Goal: Task Accomplishment & Management: Complete application form

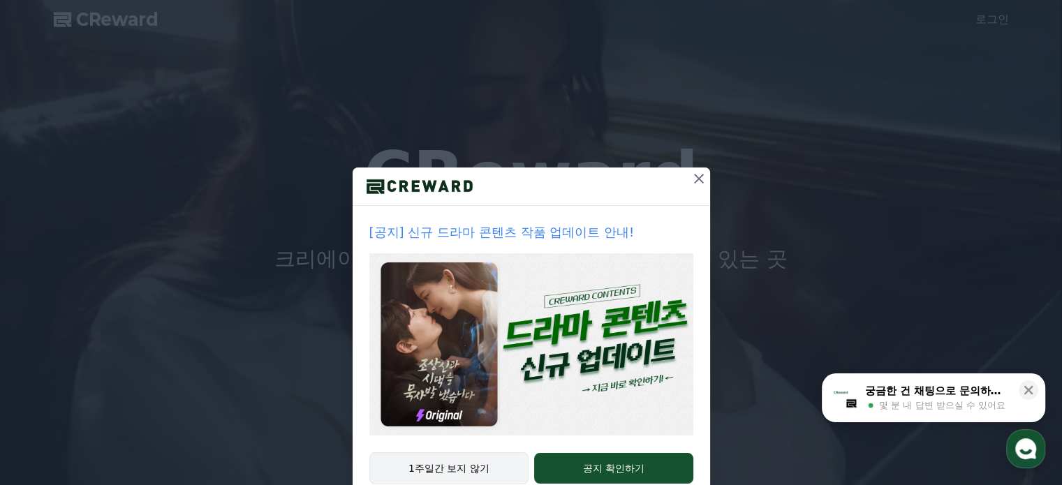
click at [441, 458] on button "1주일간 보지 않기" at bounding box center [449, 468] width 160 height 32
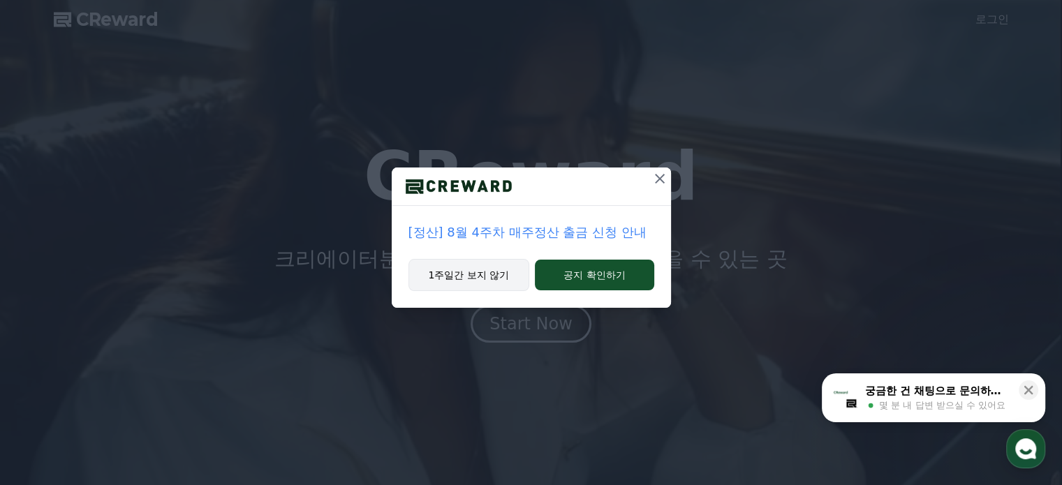
click at [483, 262] on button "1주일간 보지 않기" at bounding box center [469, 275] width 122 height 32
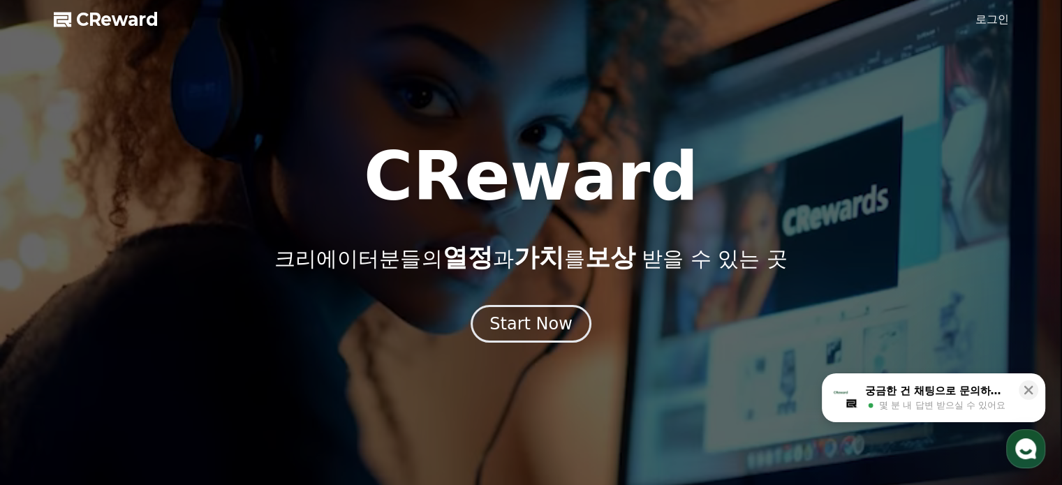
click at [983, 10] on div at bounding box center [531, 242] width 1062 height 485
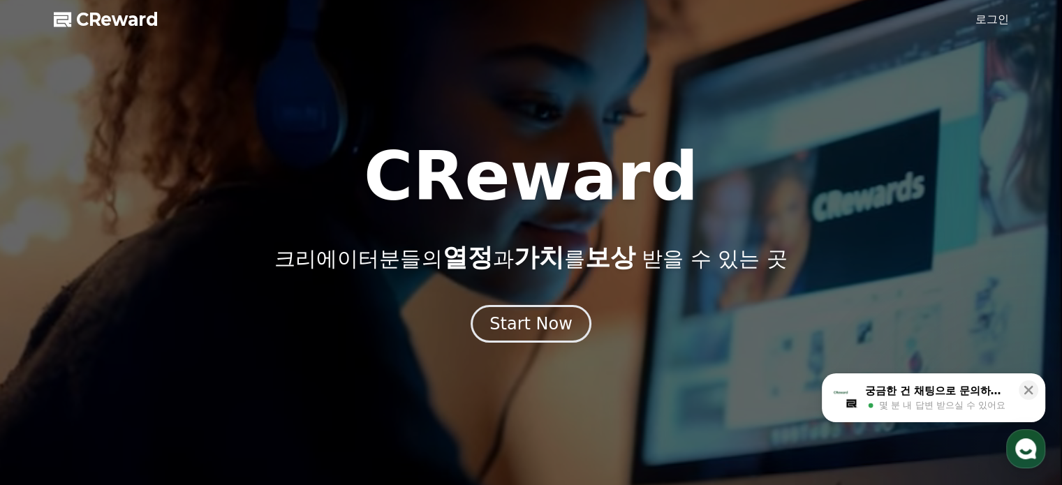
click at [982, 22] on link "로그인" at bounding box center [992, 19] width 34 height 17
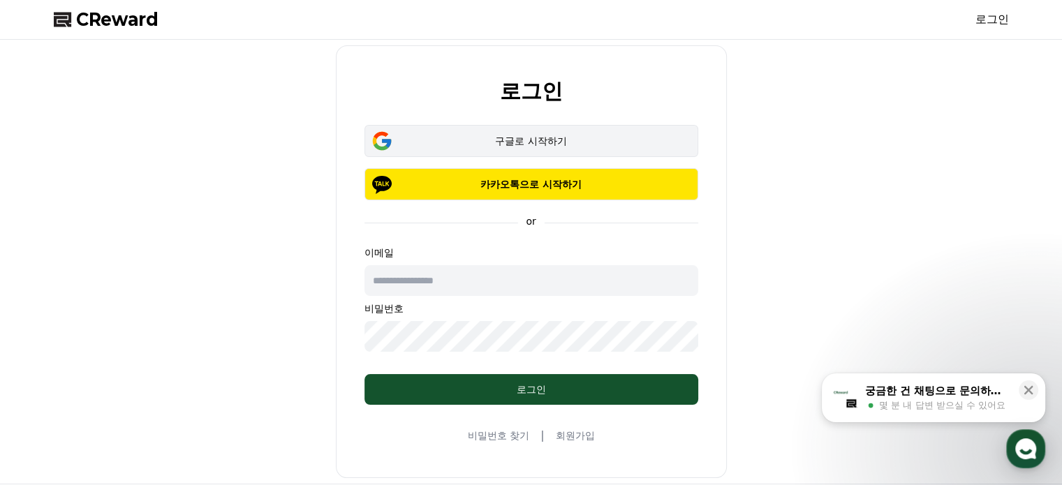
click at [551, 145] on div "구글로 시작하기" at bounding box center [531, 141] width 293 height 14
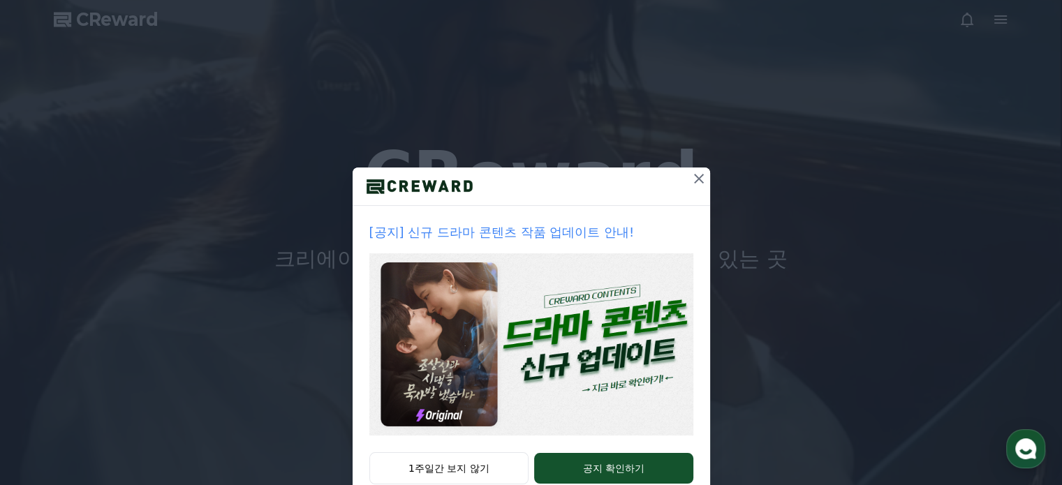
click at [455, 444] on div "[공지] 신규 드라마 콘텐츠 작품 업데이트 안내!" at bounding box center [532, 329] width 358 height 246
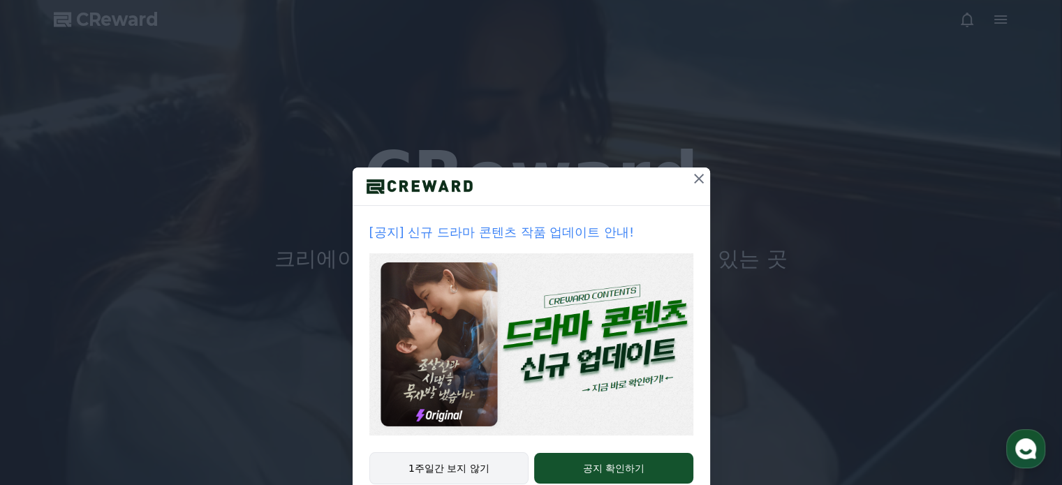
click at [455, 459] on button "1주일간 보지 않기" at bounding box center [449, 468] width 160 height 32
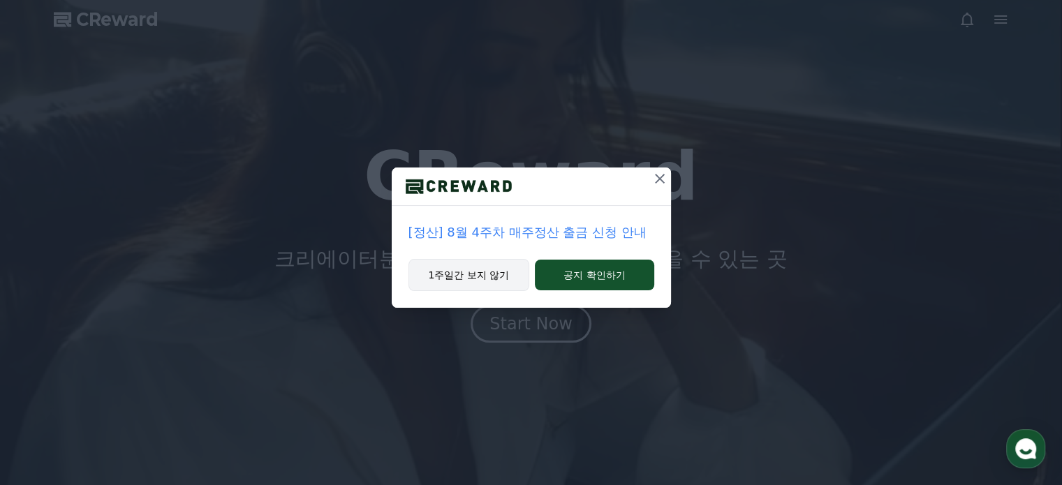
click at [470, 272] on button "1주일간 보지 않기" at bounding box center [469, 275] width 122 height 32
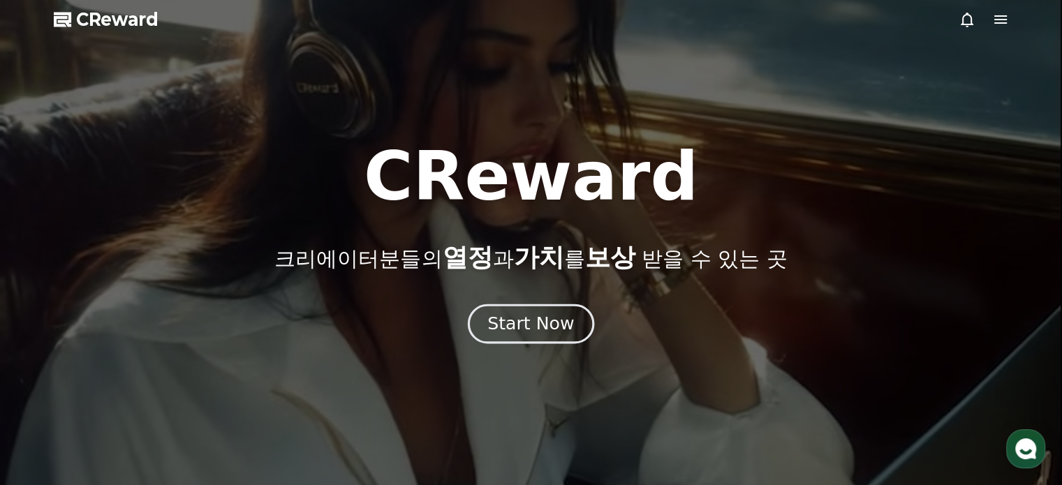
click at [528, 319] on div "Start Now" at bounding box center [530, 324] width 87 height 24
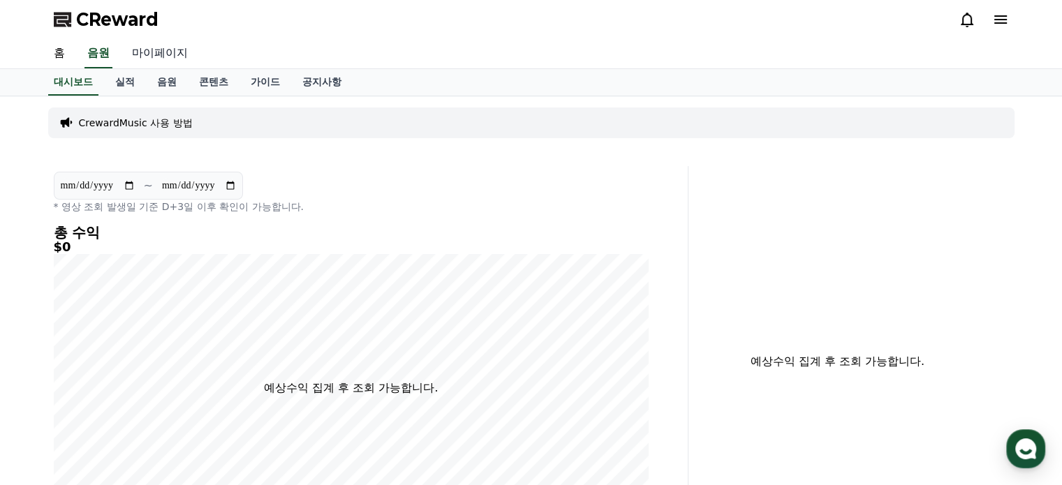
click at [158, 59] on link "마이페이지" at bounding box center [160, 53] width 78 height 29
select select "**********"
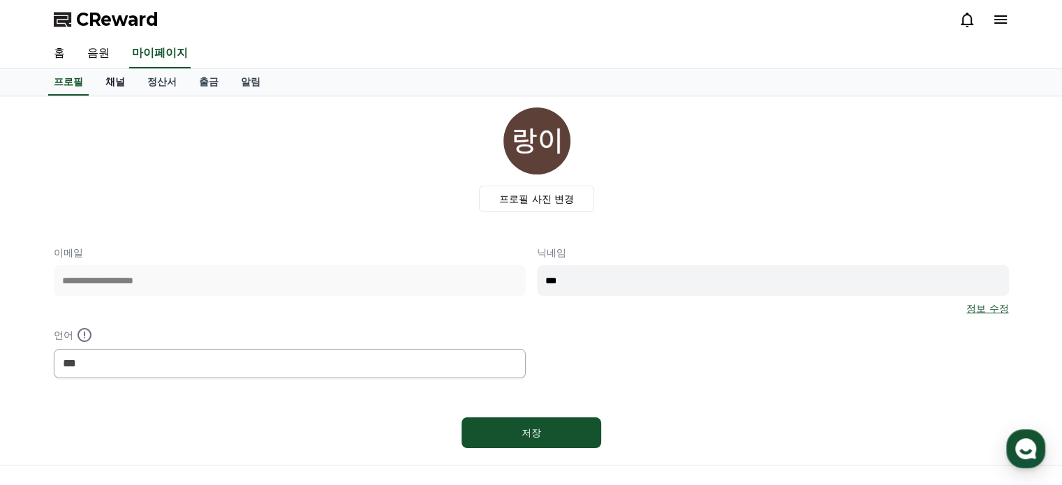
click at [110, 84] on link "채널" at bounding box center [115, 82] width 42 height 27
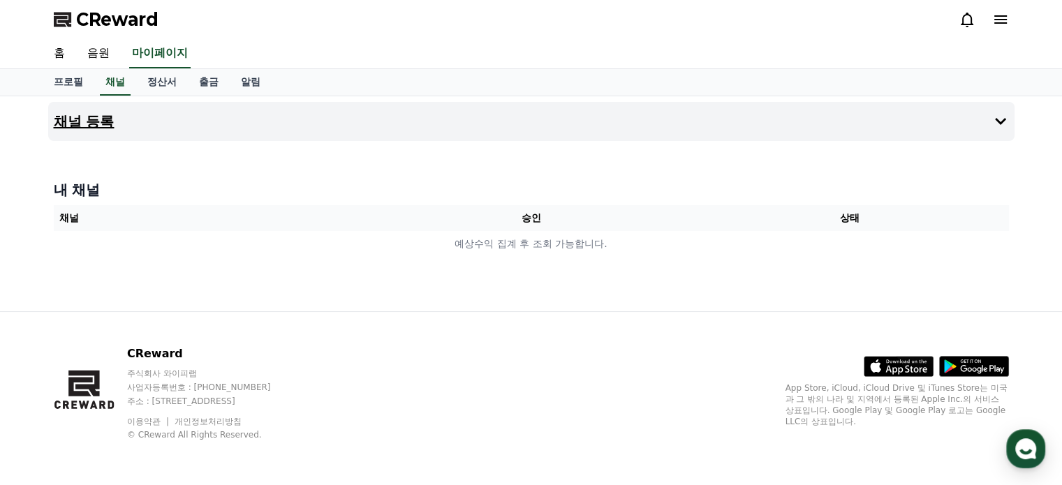
click at [91, 127] on h4 "채널 등록" at bounding box center [84, 121] width 61 height 15
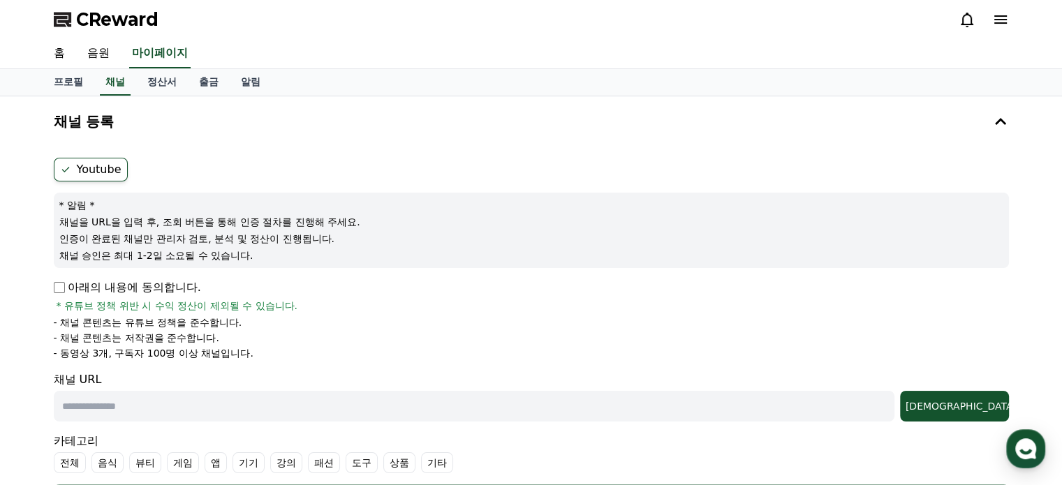
click at [84, 177] on label "Youtube" at bounding box center [91, 170] width 74 height 24
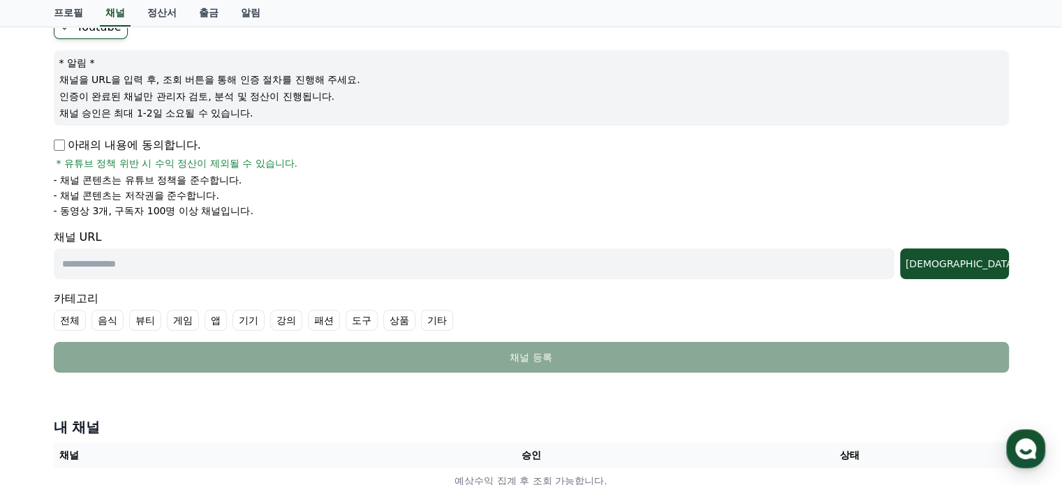
scroll to position [279, 0]
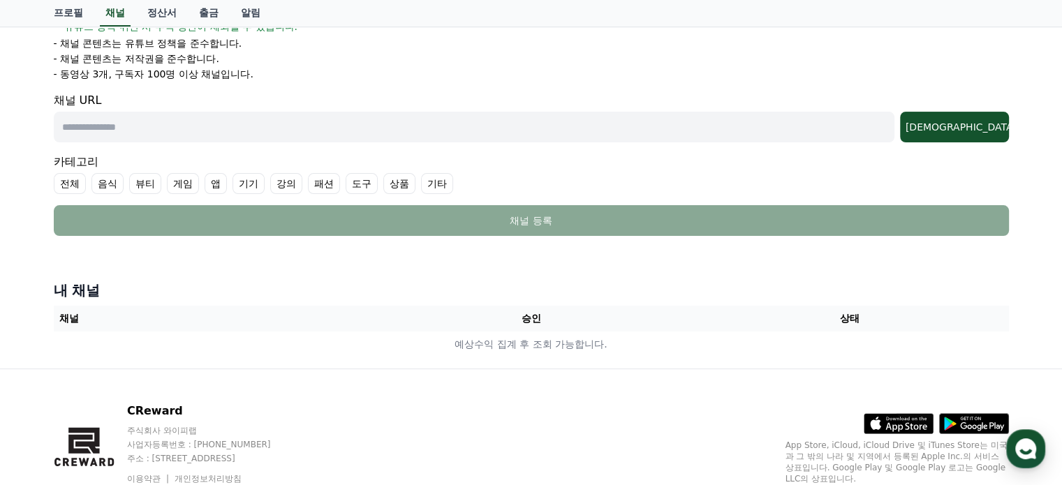
click at [277, 131] on input "text" at bounding box center [474, 127] width 841 height 31
paste input "**********"
type input "**********"
click at [75, 181] on label "전체" at bounding box center [70, 183] width 32 height 21
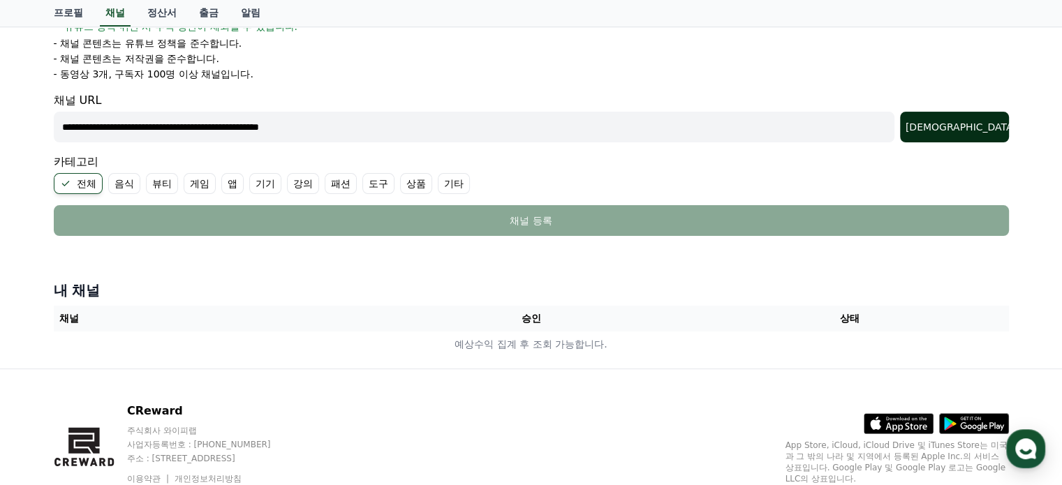
click at [993, 120] on div "[DEMOGRAPHIC_DATA]" at bounding box center [955, 127] width 98 height 14
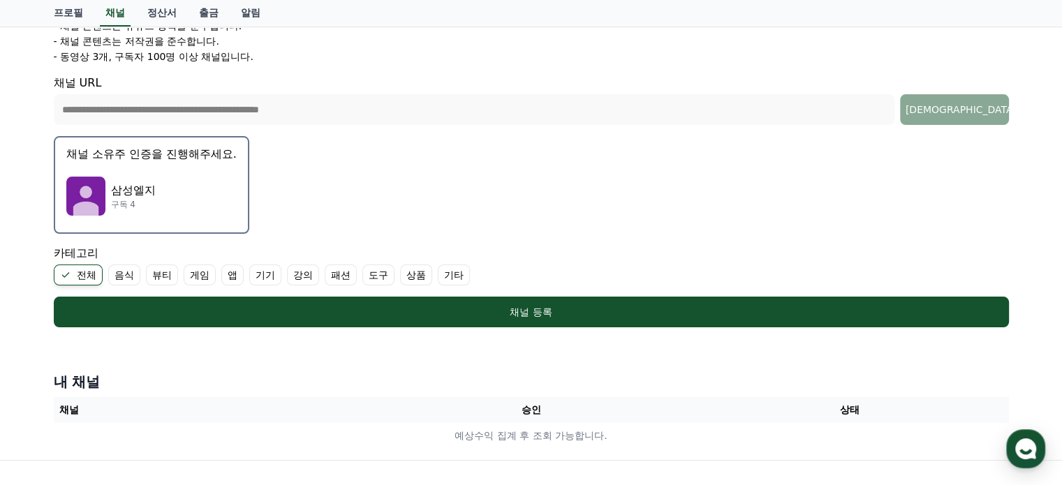
scroll to position [209, 0]
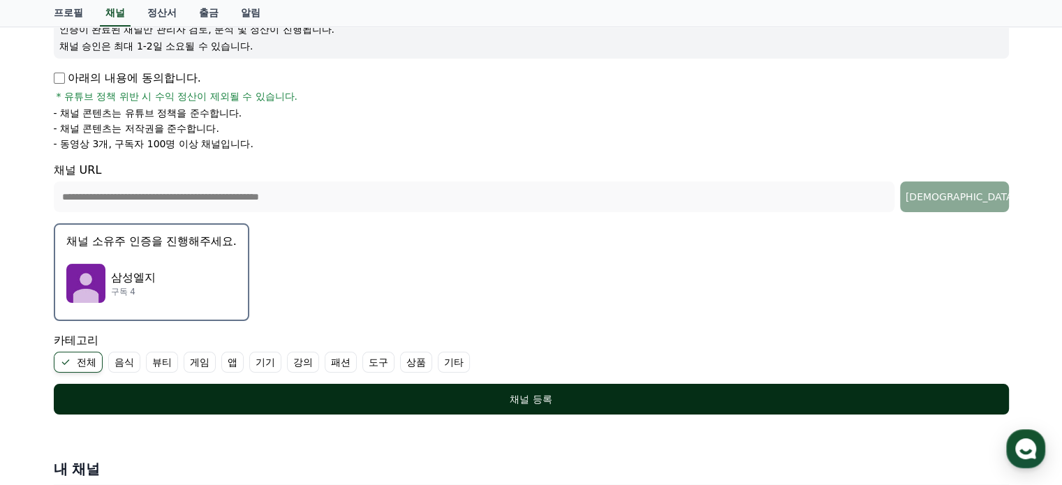
click at [561, 392] on div "채널 등록" at bounding box center [531, 399] width 899 height 14
click at [520, 392] on div "채널 등록" at bounding box center [531, 399] width 899 height 14
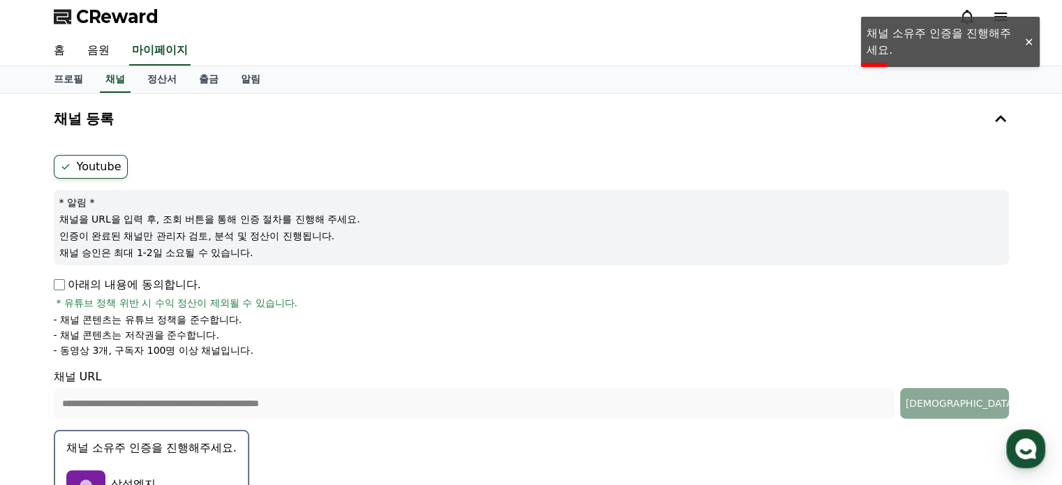
scroll to position [0, 0]
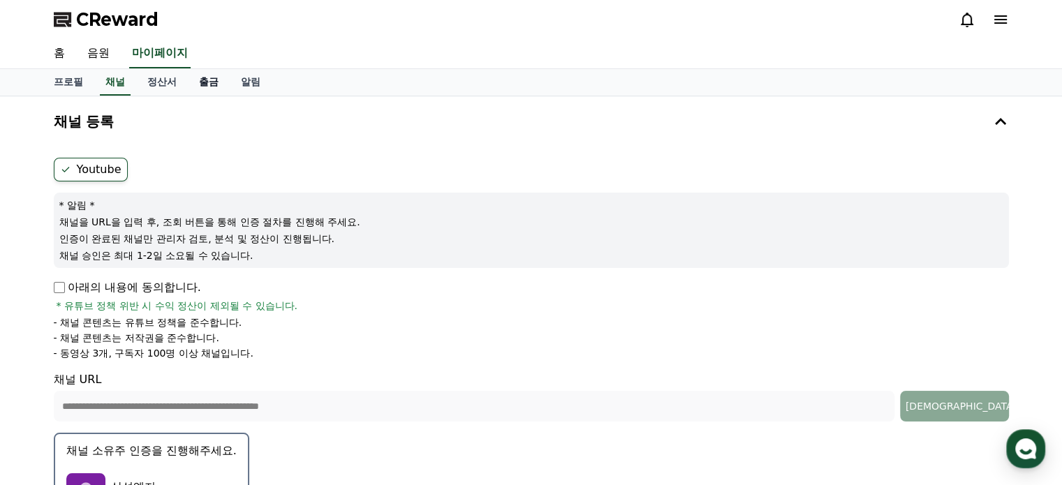
click at [220, 82] on link "출금" at bounding box center [209, 82] width 42 height 27
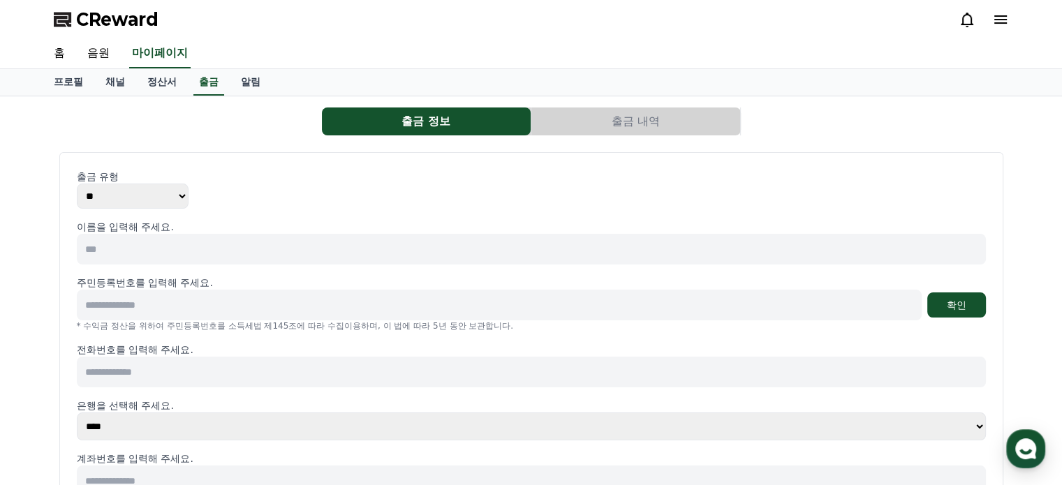
click at [169, 244] on input at bounding box center [531, 249] width 909 height 31
type input "*"
type input "***"
type input "**********"
click at [927, 293] on button "확인" at bounding box center [956, 305] width 59 height 25
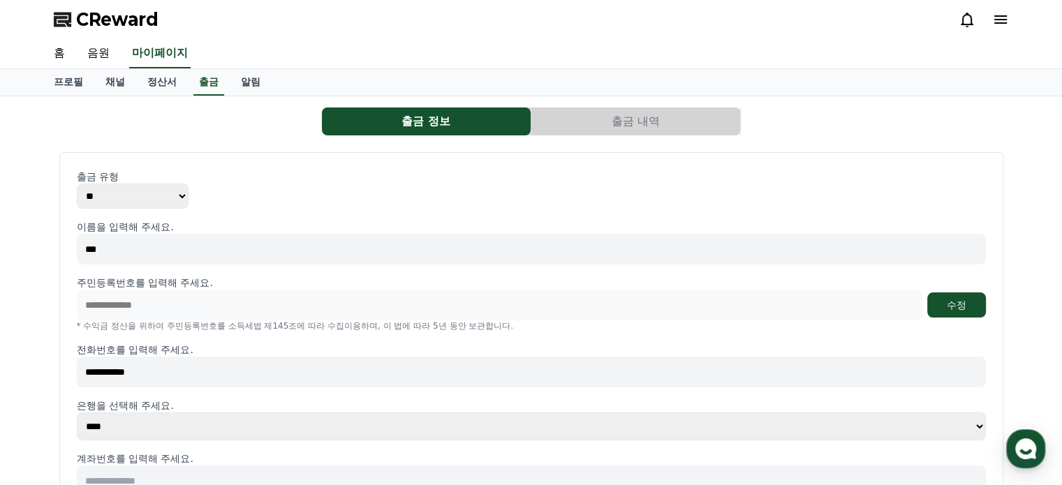
type input "**********"
select select "********"
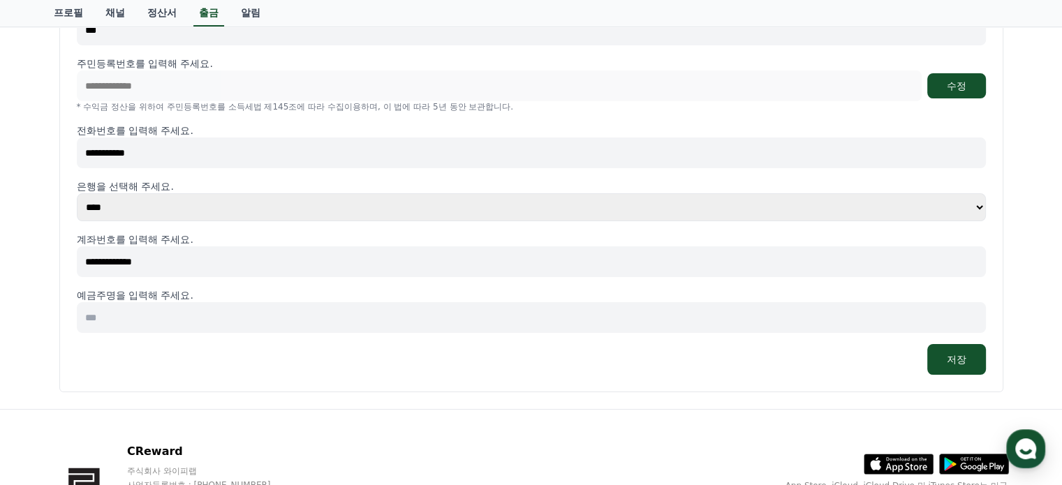
scroll to position [289, 0]
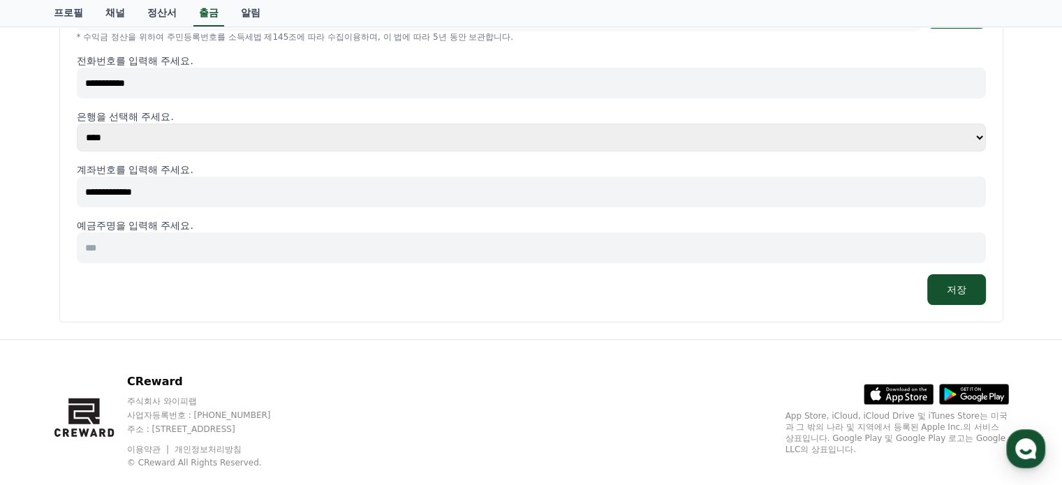
type input "**********"
click at [175, 246] on input at bounding box center [531, 248] width 909 height 31
type input "***"
click at [951, 290] on button "저장" at bounding box center [956, 289] width 59 height 31
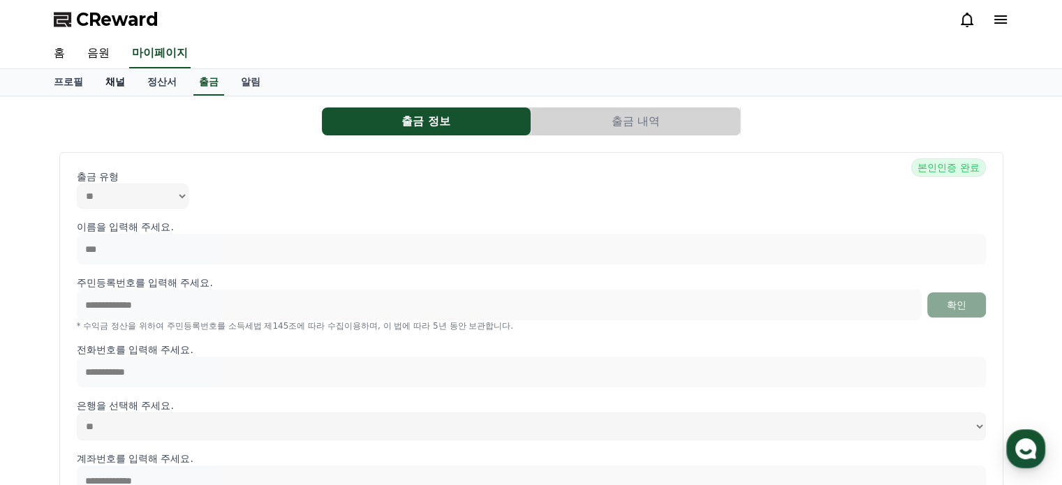
click at [110, 86] on link "채널" at bounding box center [115, 82] width 42 height 27
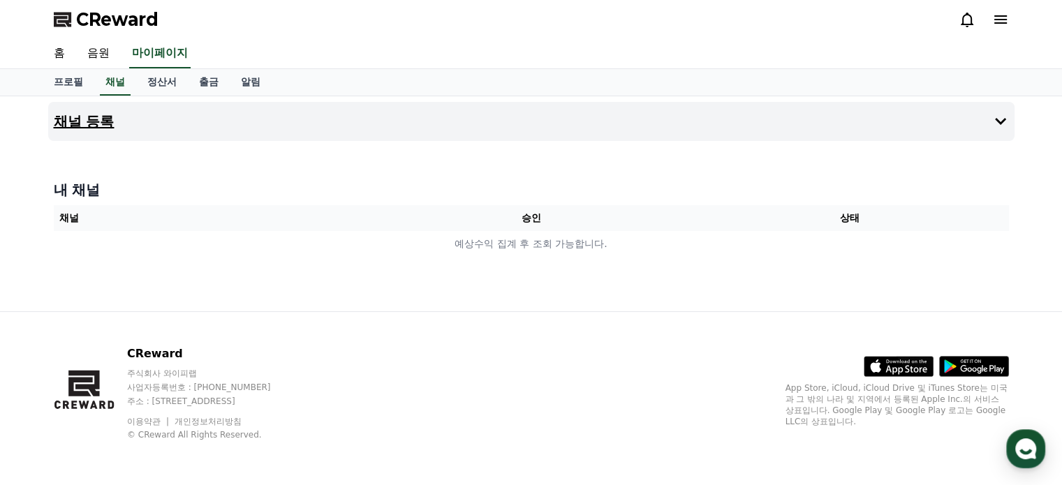
click at [116, 126] on button "채널 등록" at bounding box center [531, 121] width 966 height 39
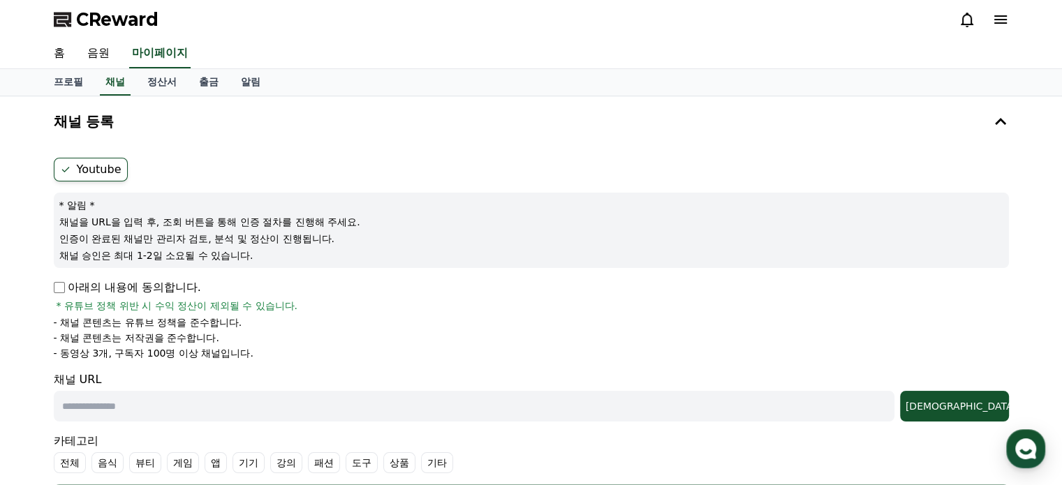
click at [103, 172] on label "Youtube" at bounding box center [91, 170] width 74 height 24
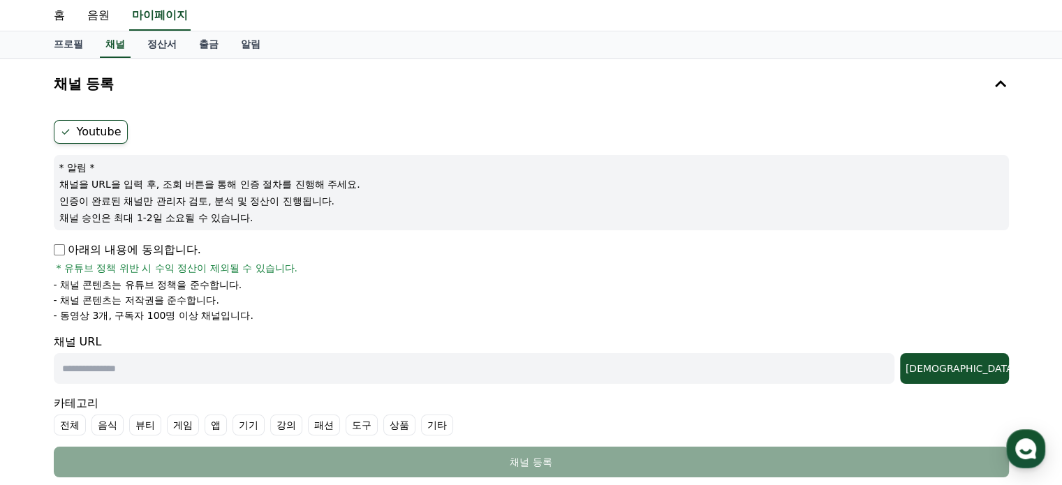
scroll to position [70, 0]
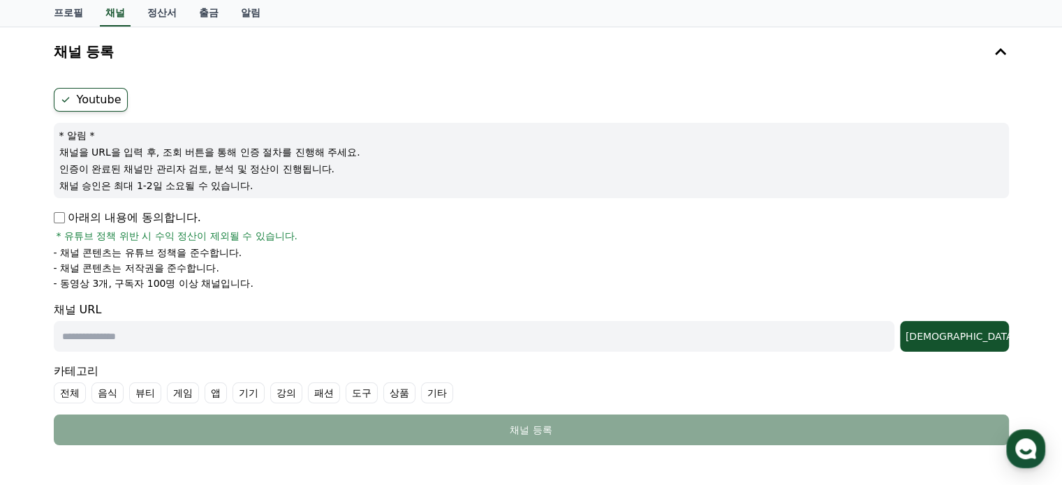
click at [288, 347] on input "text" at bounding box center [474, 336] width 841 height 31
type input "**********"
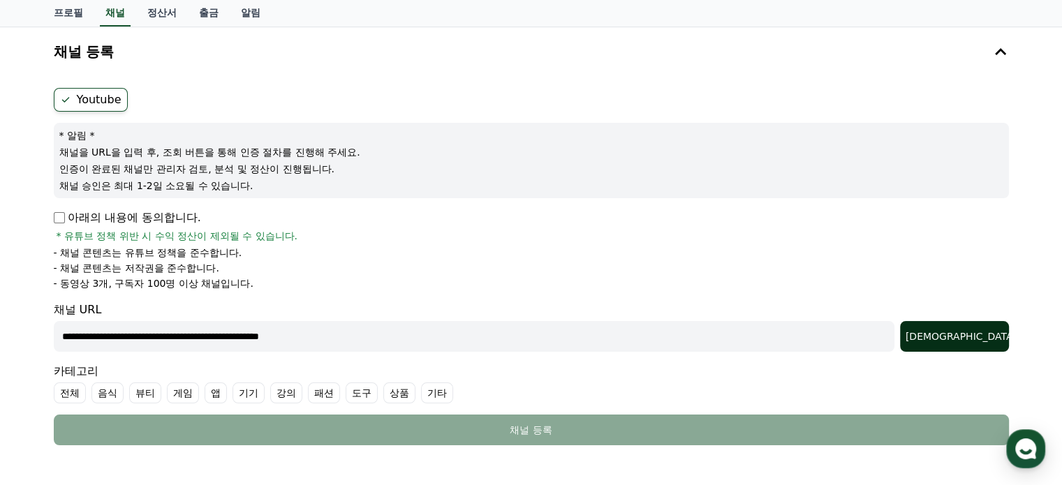
click at [972, 341] on div "[DEMOGRAPHIC_DATA]" at bounding box center [955, 337] width 98 height 14
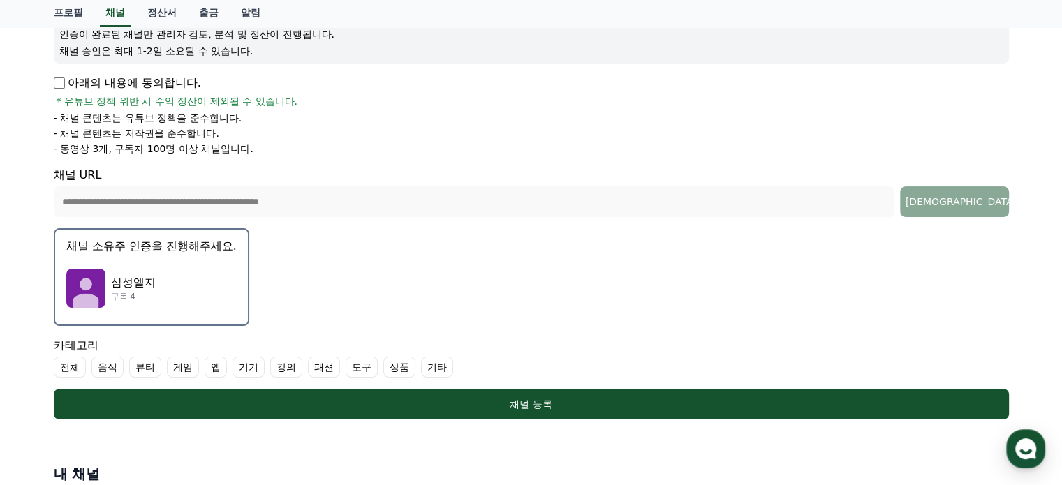
scroll to position [419, 0]
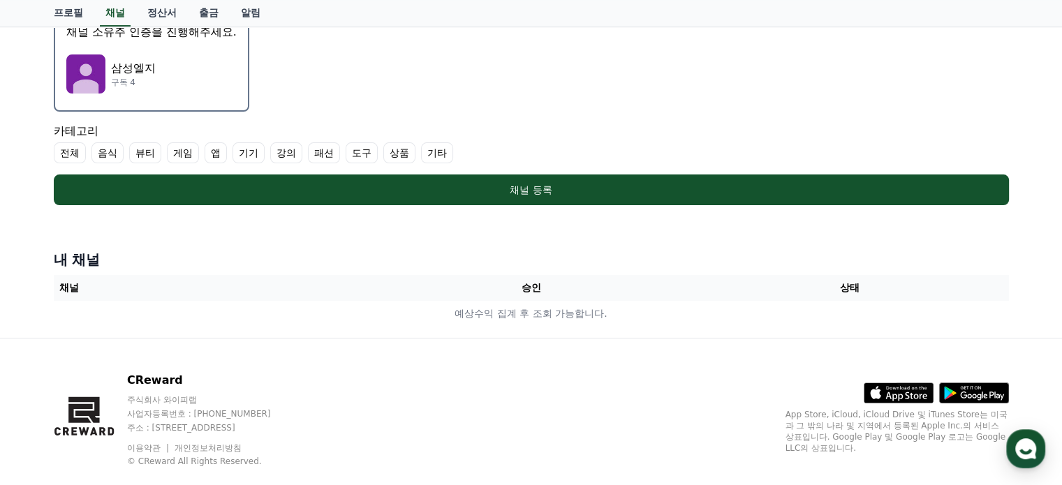
click at [74, 147] on label "전체" at bounding box center [70, 152] width 32 height 21
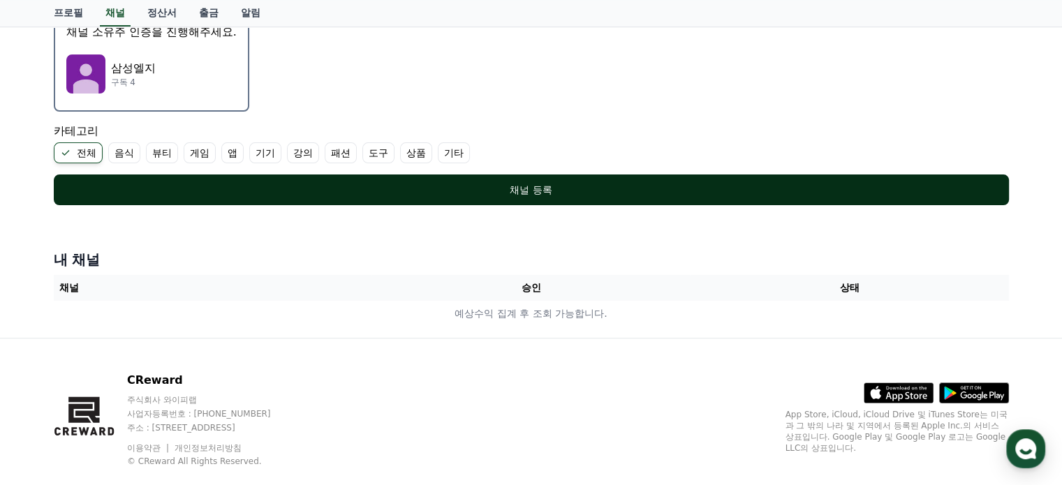
click at [545, 184] on div "채널 등록" at bounding box center [531, 190] width 899 height 14
click at [524, 191] on div "채널 등록" at bounding box center [531, 190] width 899 height 14
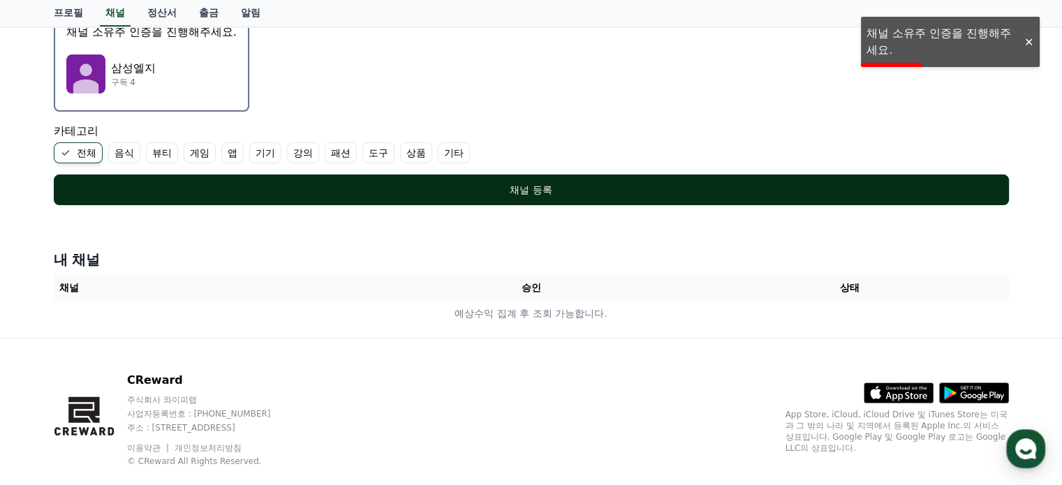
click at [530, 183] on div "채널 등록" at bounding box center [531, 190] width 899 height 14
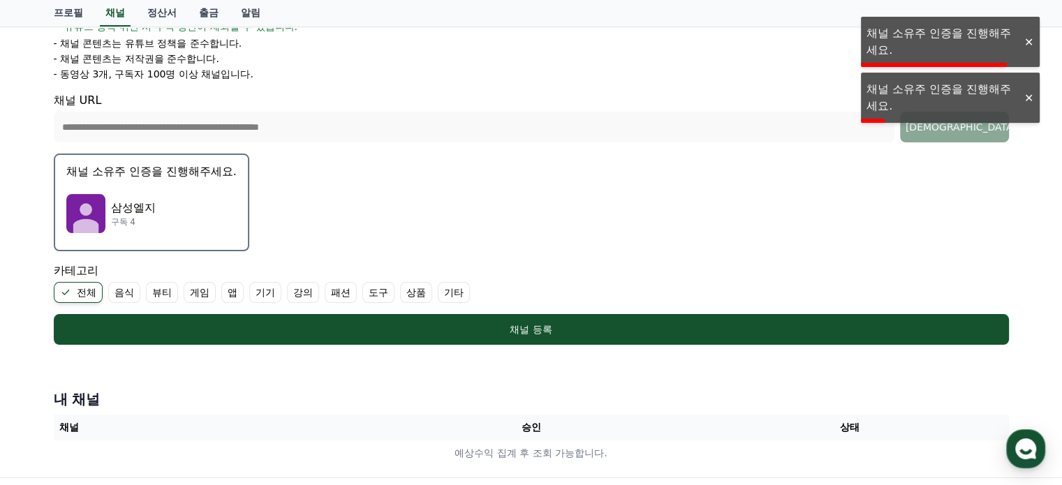
scroll to position [279, 0]
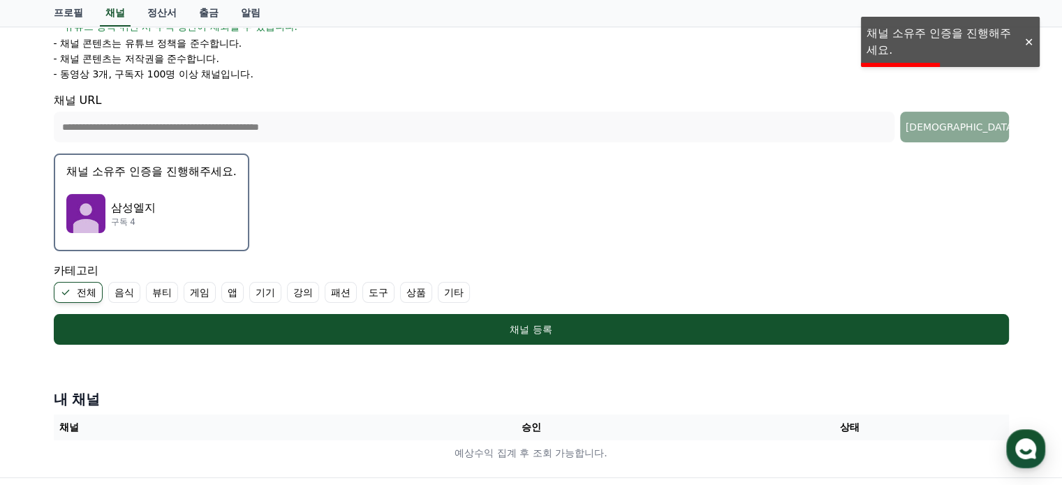
click at [184, 198] on div "삼성엘지 구독 4" at bounding box center [151, 214] width 170 height 56
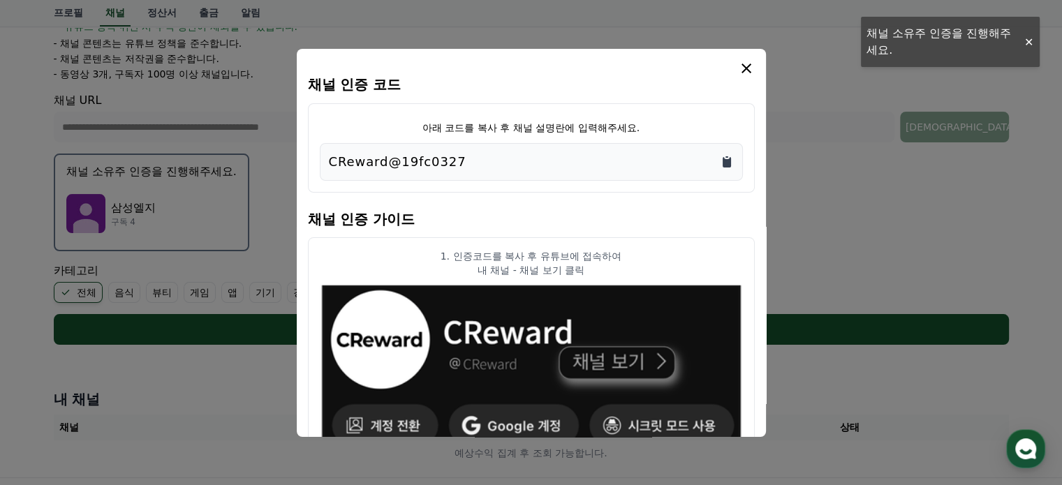
click at [728, 161] on icon "Copy to clipboard" at bounding box center [727, 162] width 8 height 10
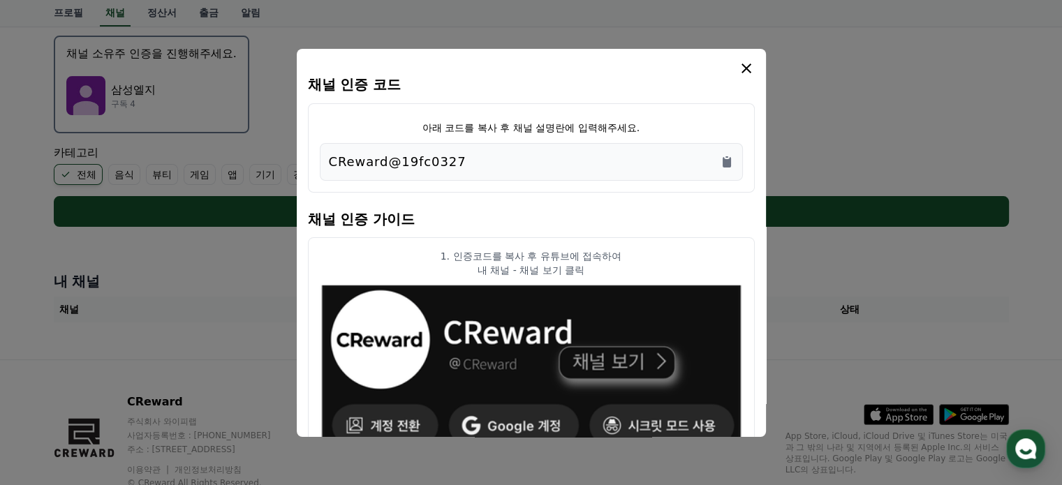
scroll to position [374, 0]
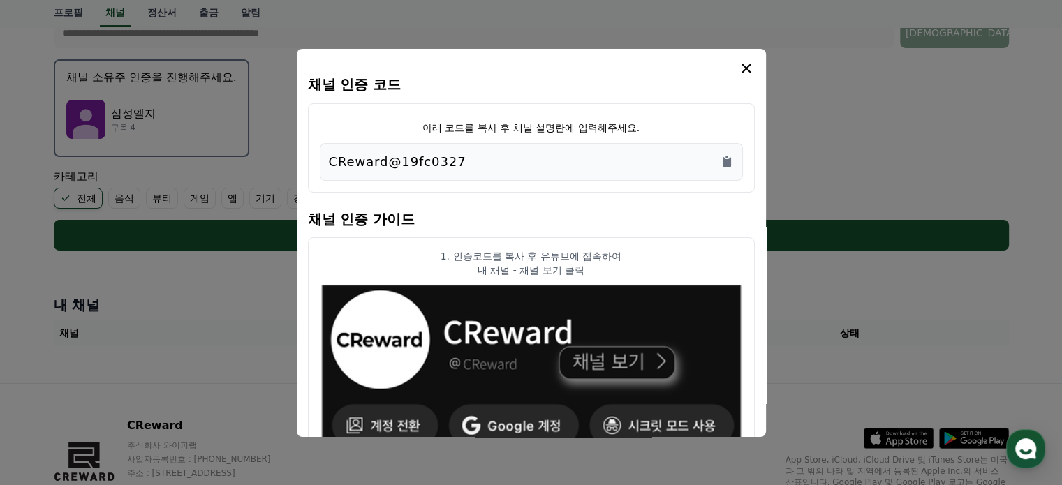
click at [742, 74] on icon "modal" at bounding box center [746, 68] width 17 height 17
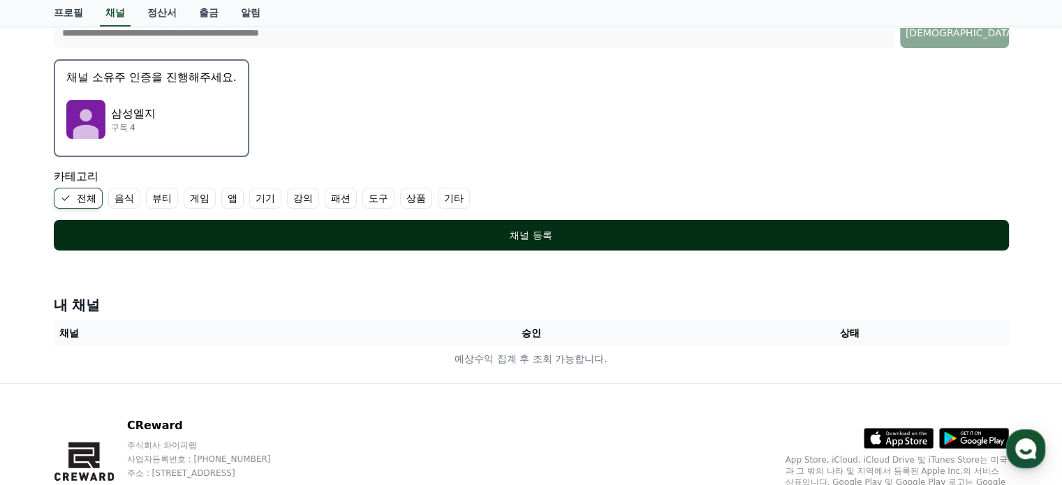
click at [568, 228] on div "채널 등록" at bounding box center [531, 235] width 899 height 14
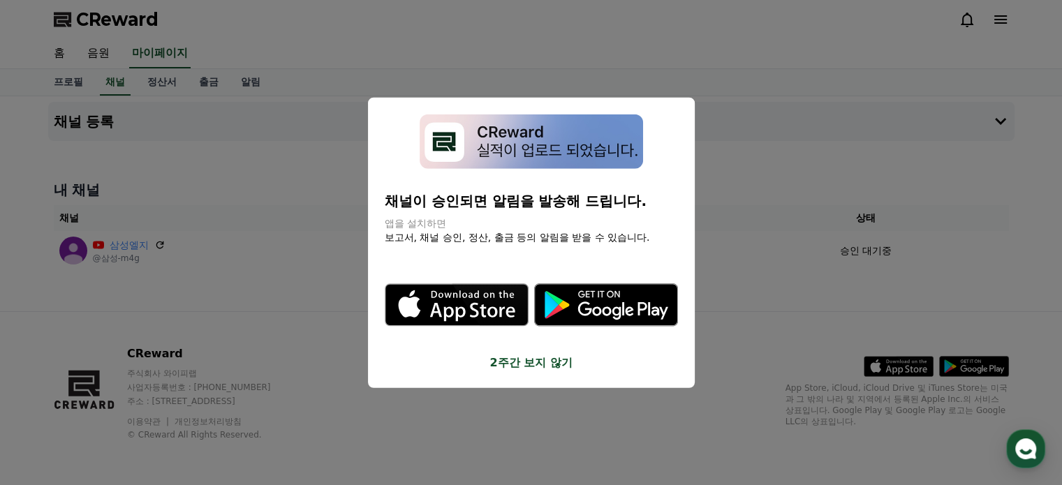
drag, startPoint x: 533, startPoint y: 142, endPoint x: 525, endPoint y: 142, distance: 8.4
click at [533, 142] on img "modal" at bounding box center [531, 141] width 223 height 55
click at [489, 147] on img "modal" at bounding box center [531, 141] width 223 height 55
click at [477, 147] on img "modal" at bounding box center [531, 141] width 223 height 55
drag, startPoint x: 477, startPoint y: 147, endPoint x: 463, endPoint y: 141, distance: 15.3
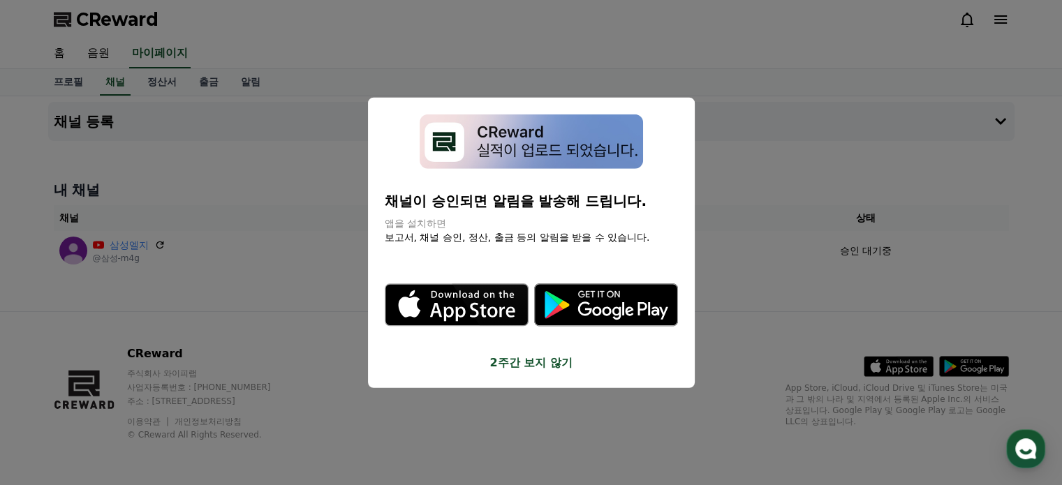
click at [473, 145] on img "modal" at bounding box center [531, 141] width 223 height 55
click at [463, 141] on img "modal" at bounding box center [531, 141] width 223 height 55
click at [577, 145] on img "modal" at bounding box center [531, 141] width 223 height 55
click at [578, 145] on img "modal" at bounding box center [531, 141] width 223 height 55
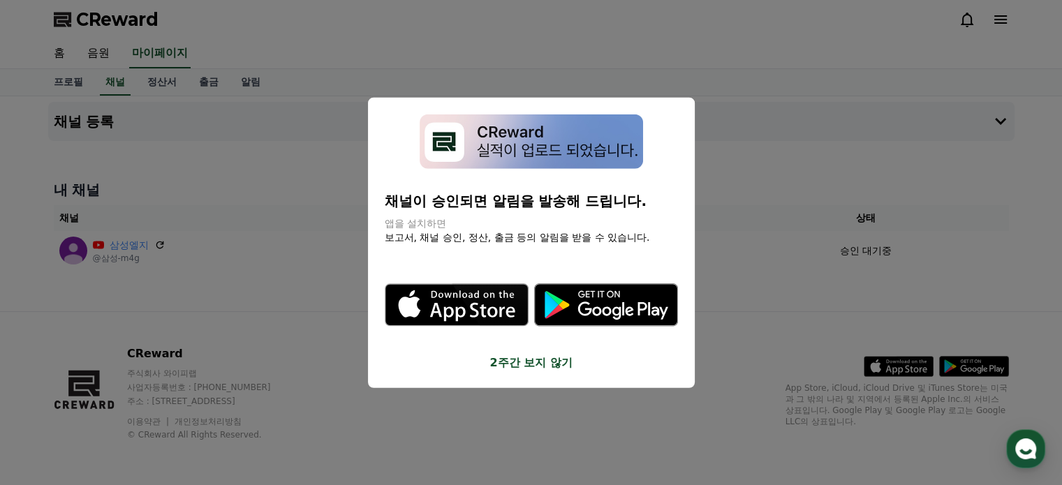
click at [612, 301] on icon "modal" at bounding box center [606, 305] width 144 height 43
click at [533, 368] on button "2주간 보지 않기" at bounding box center [531, 363] width 293 height 17
